Goal: Navigation & Orientation: Find specific page/section

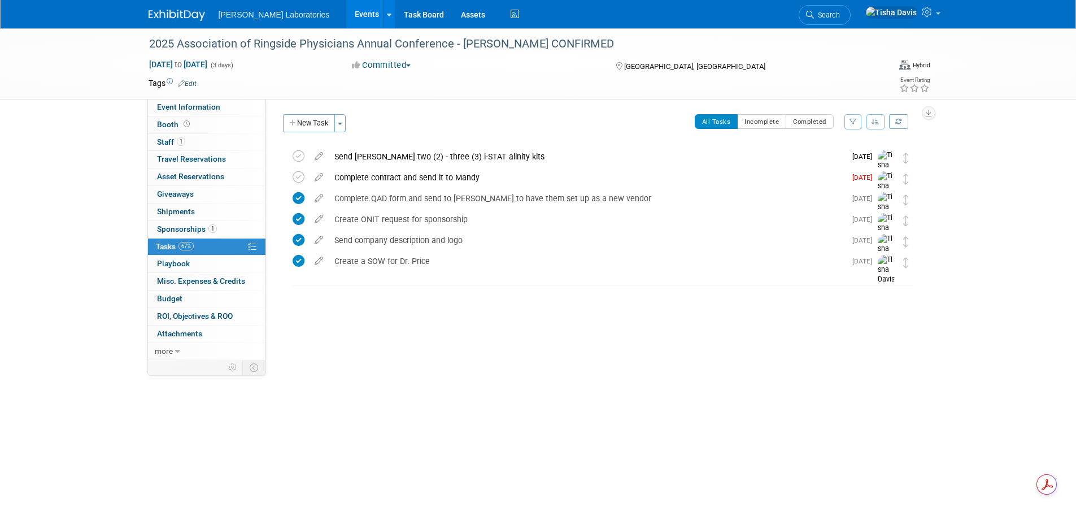
click at [346, 18] on link "Events" at bounding box center [366, 14] width 41 height 28
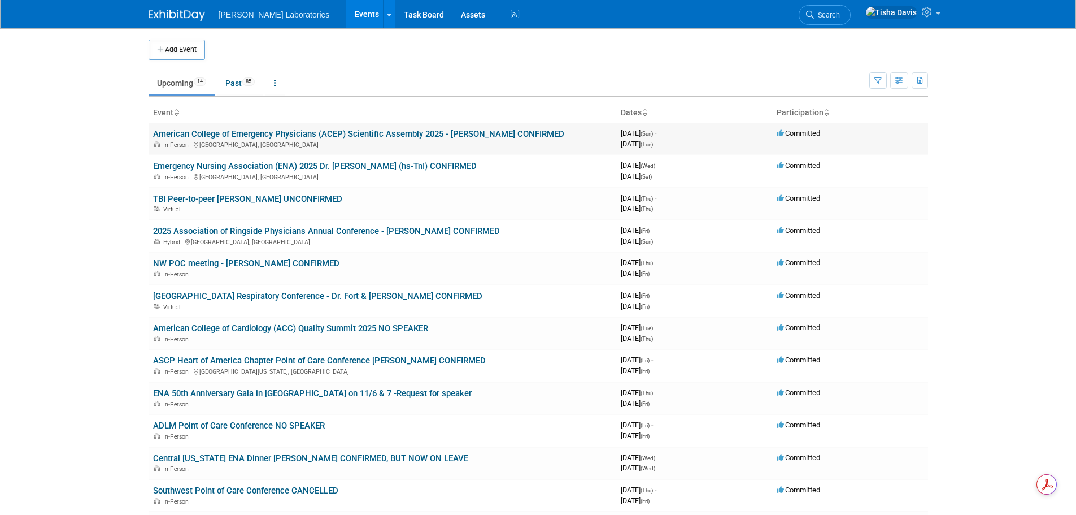
click at [265, 134] on link "American College of Emergency Physicians (ACEP) Scientific Assembly 2025 - [PER…" at bounding box center [358, 134] width 411 height 10
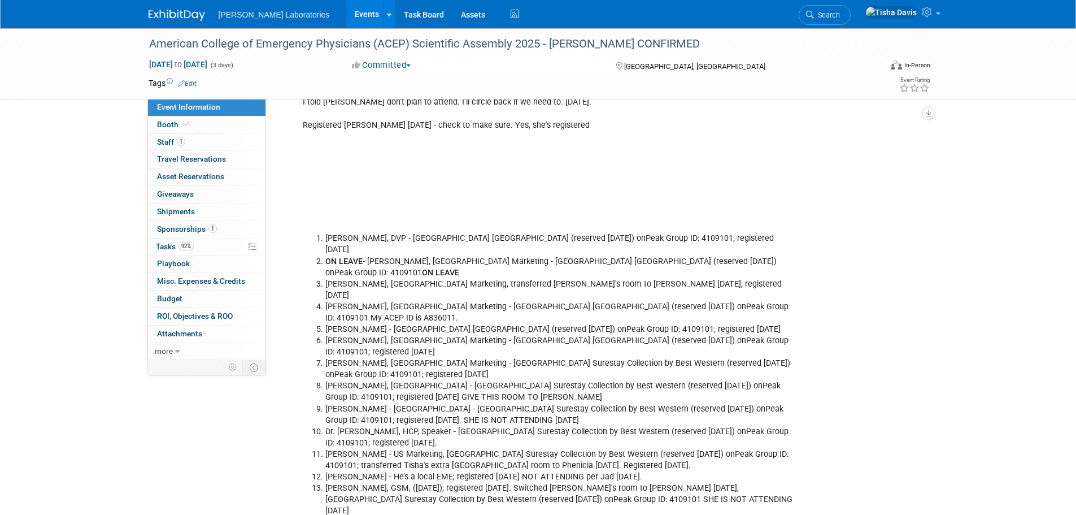
scroll to position [1881, 0]
